Goal: Task Accomplishment & Management: Complete application form

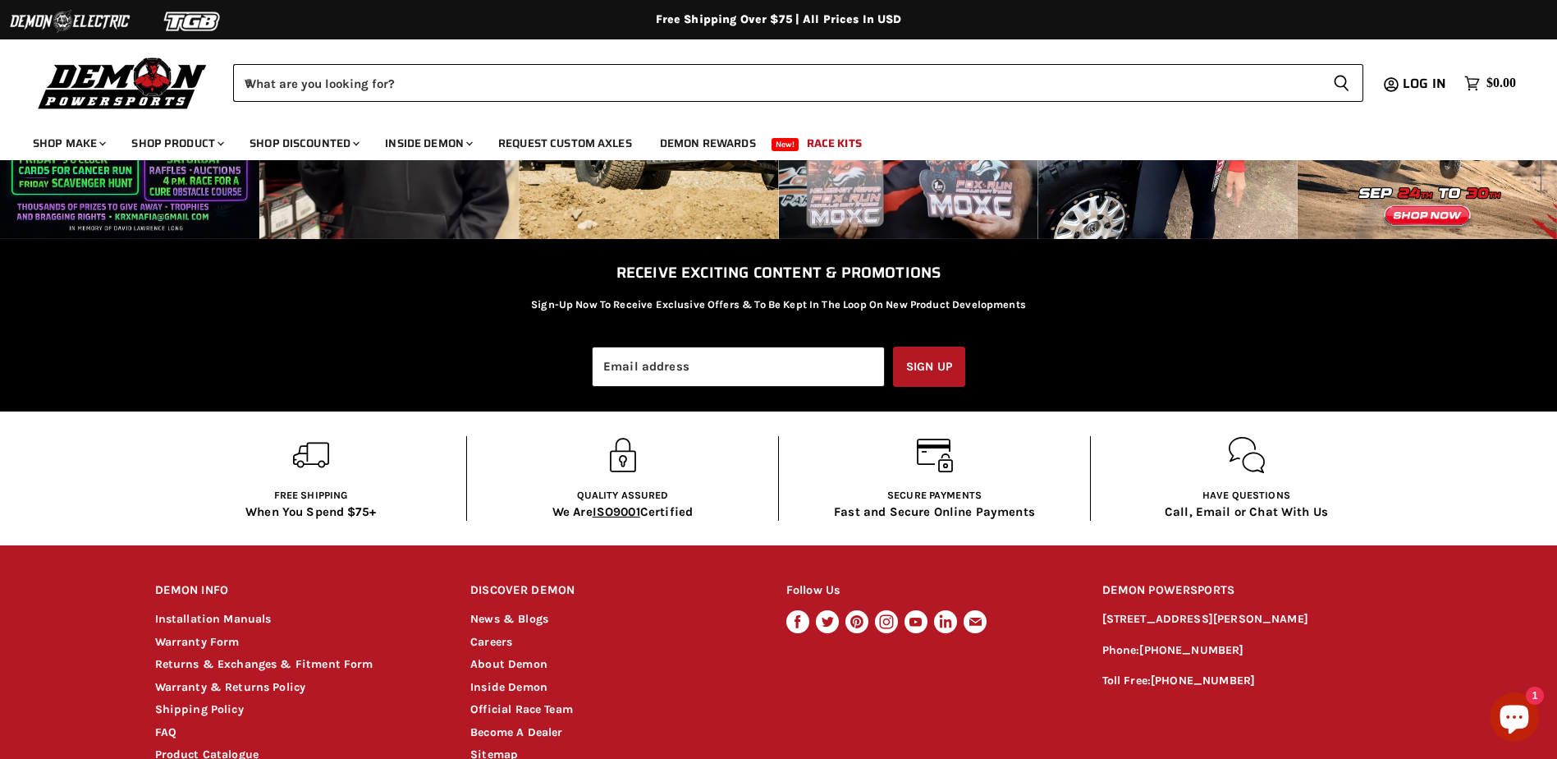
scroll to position [3159, 0]
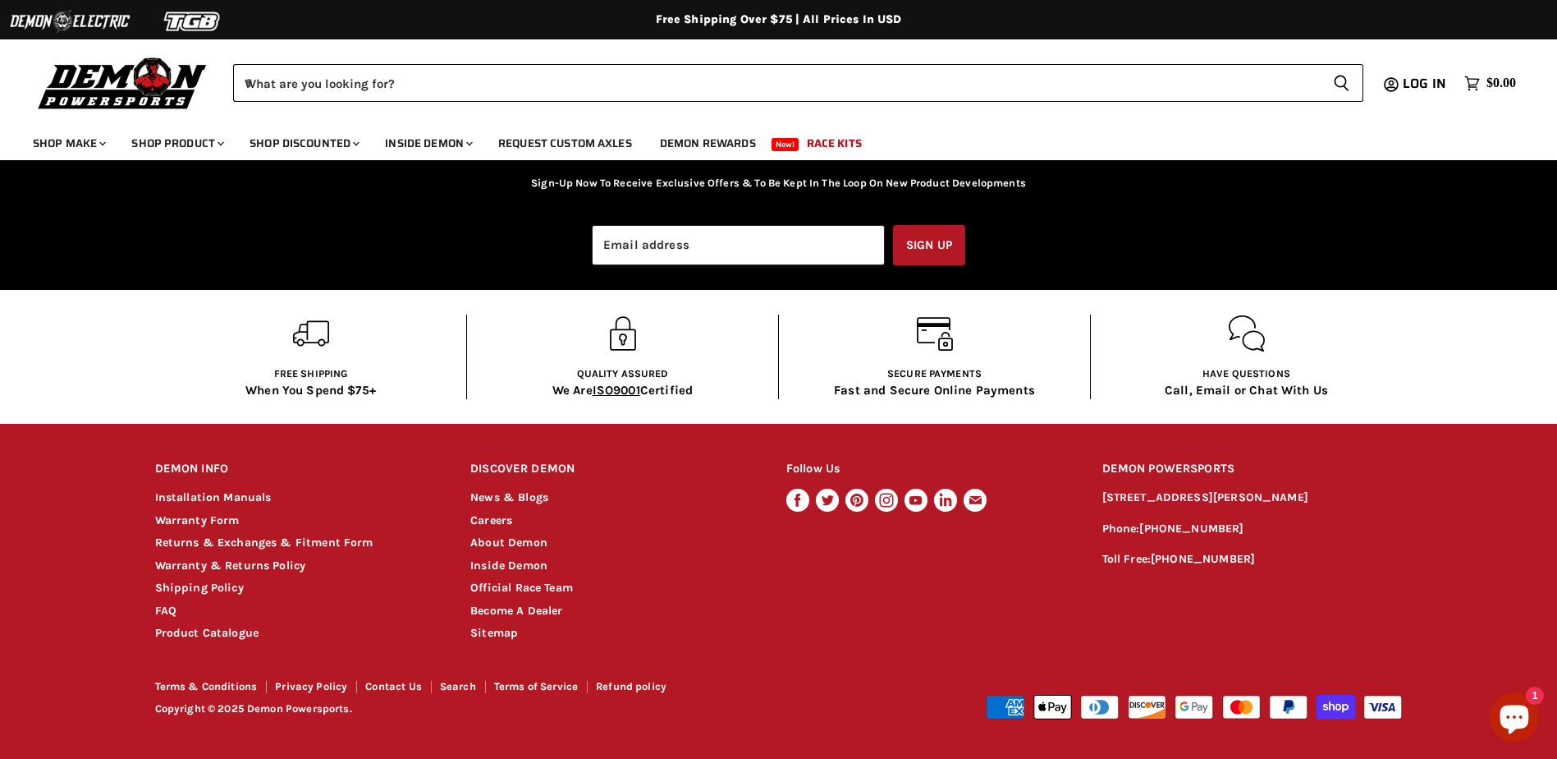
click at [240, 534] on li "Returns & Exchanges & Fitment Form" at bounding box center [297, 543] width 285 height 19
click at [240, 544] on link "Returns & Exchanges & Fitment Form" at bounding box center [264, 542] width 218 height 14
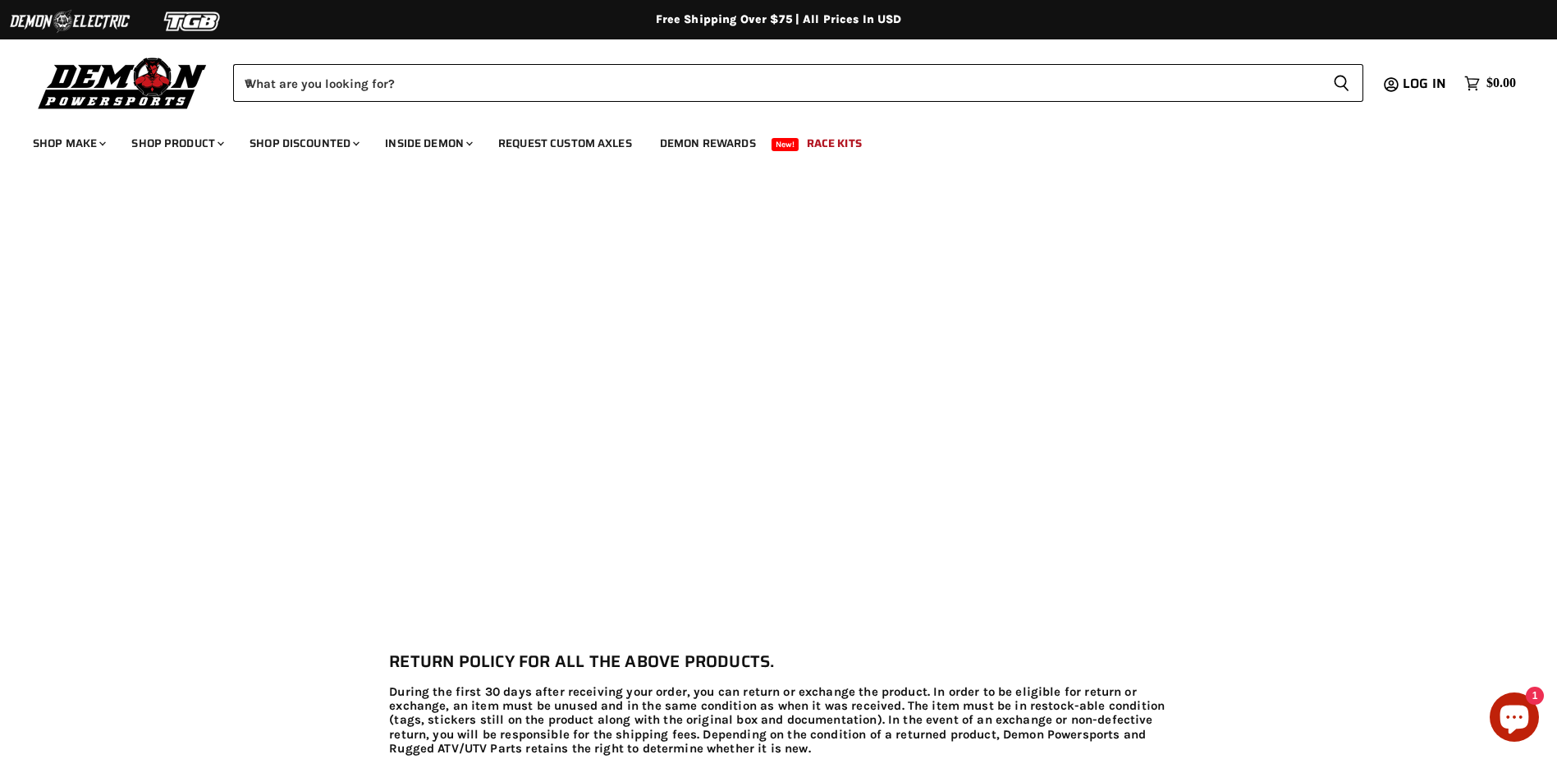
scroll to position [739, 0]
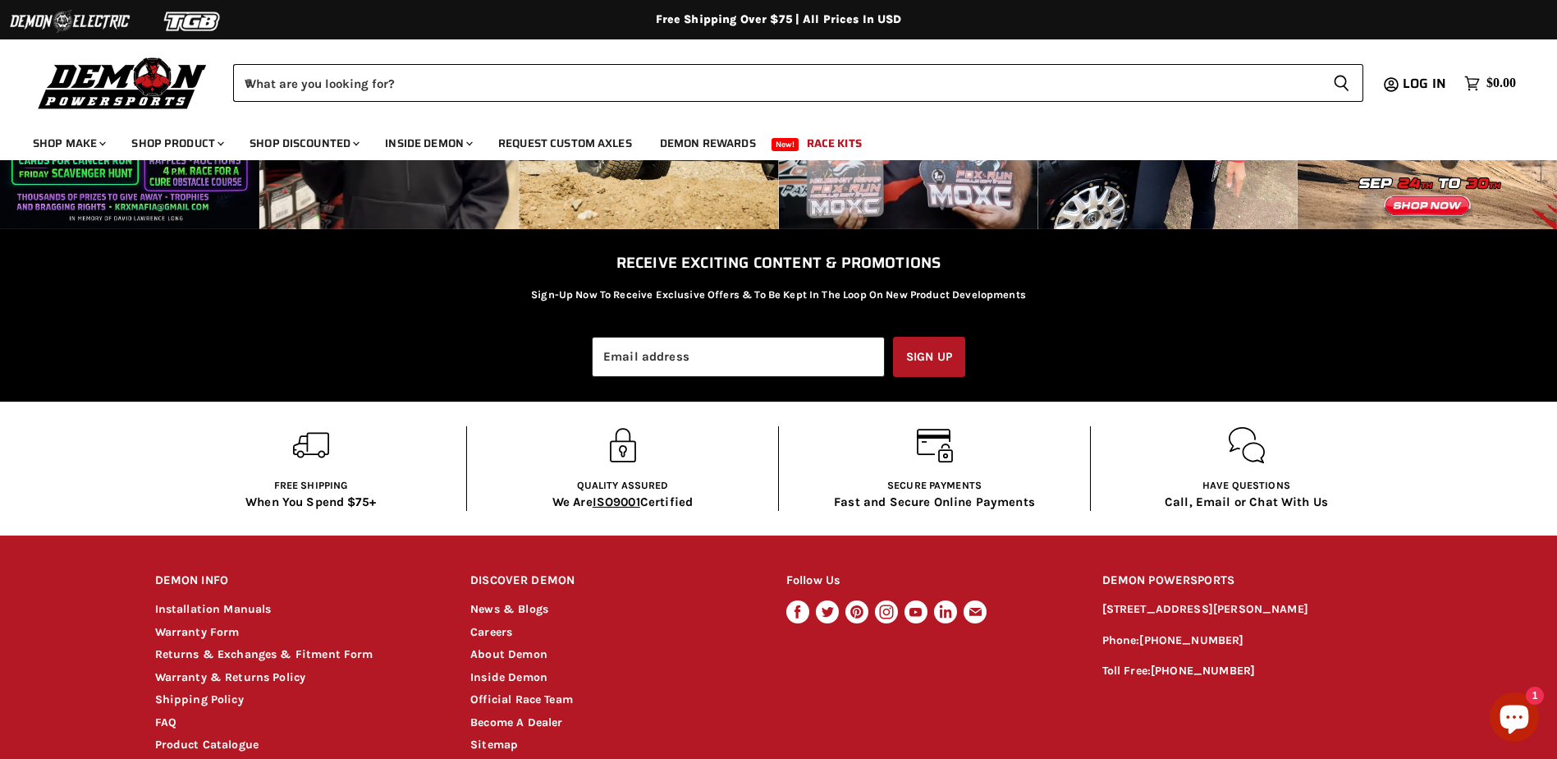
scroll to position [3159, 0]
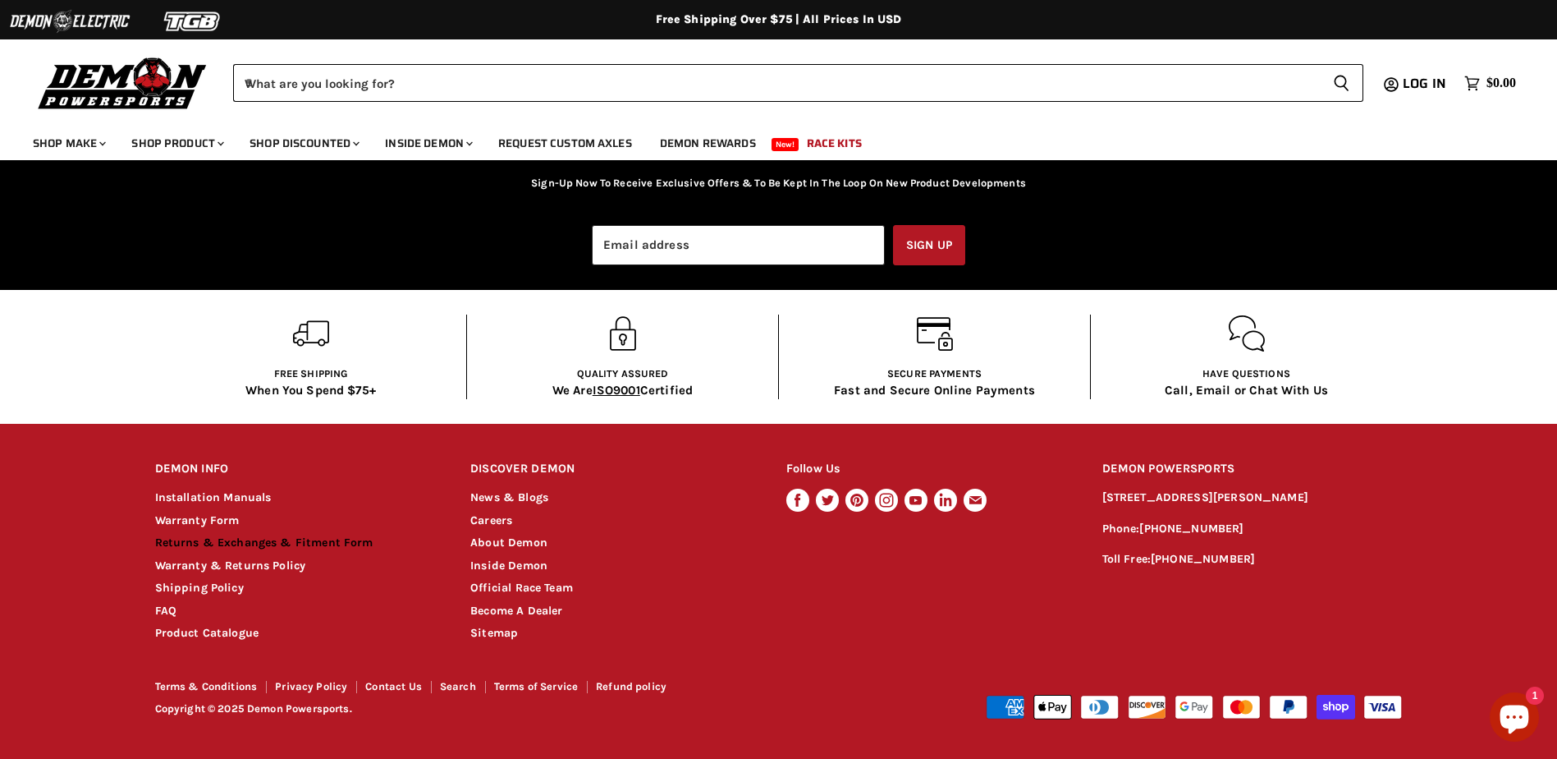
click at [239, 537] on link "Returns & Exchanges & Fitment Form" at bounding box center [264, 542] width 218 height 14
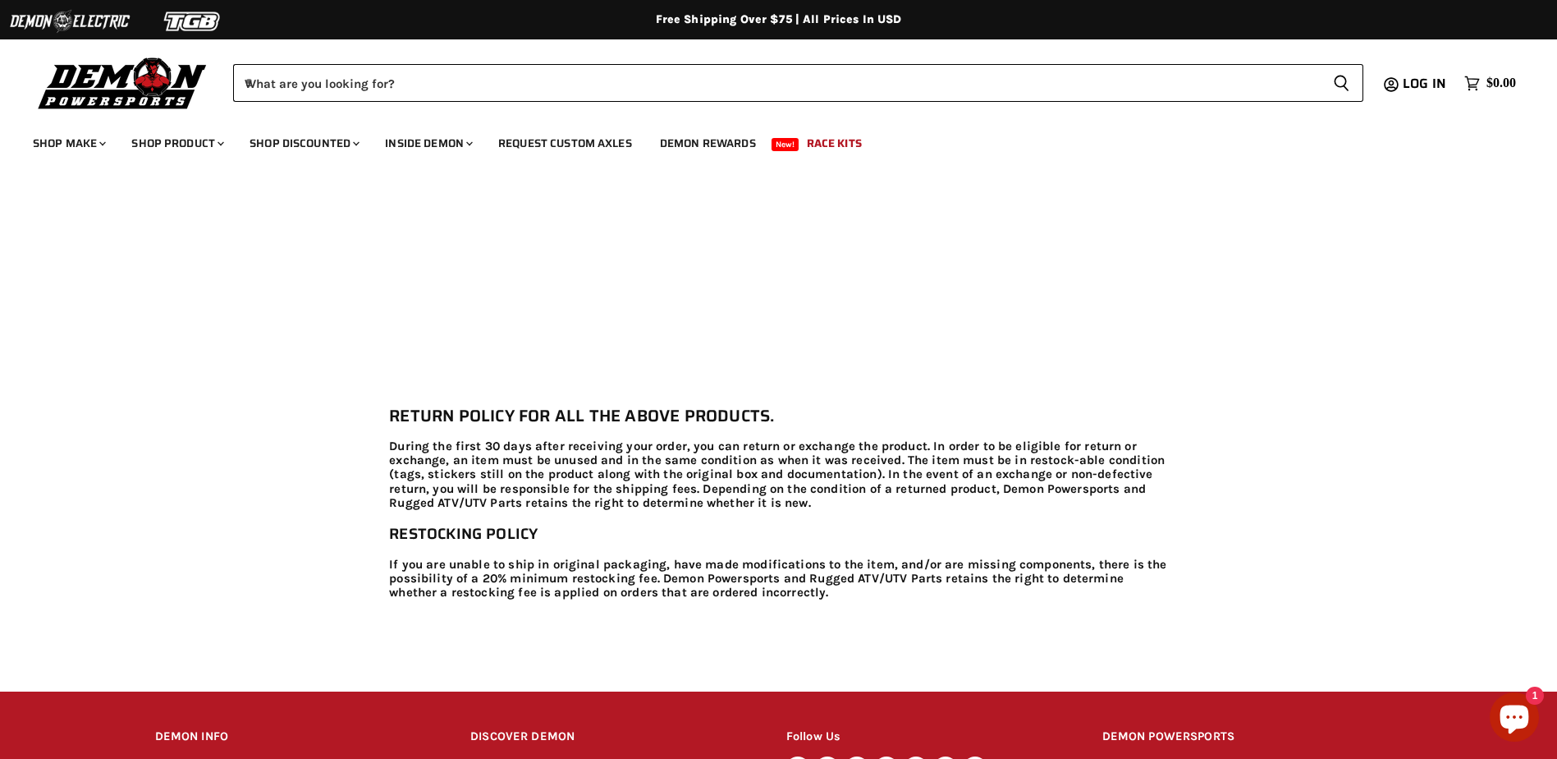
scroll to position [739, 0]
